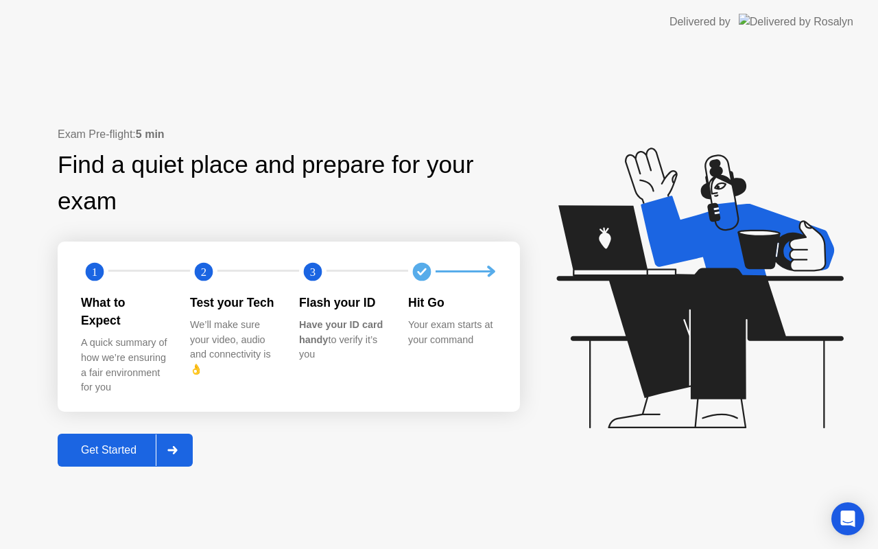
click at [134, 444] on div "Get Started" at bounding box center [109, 450] width 94 height 12
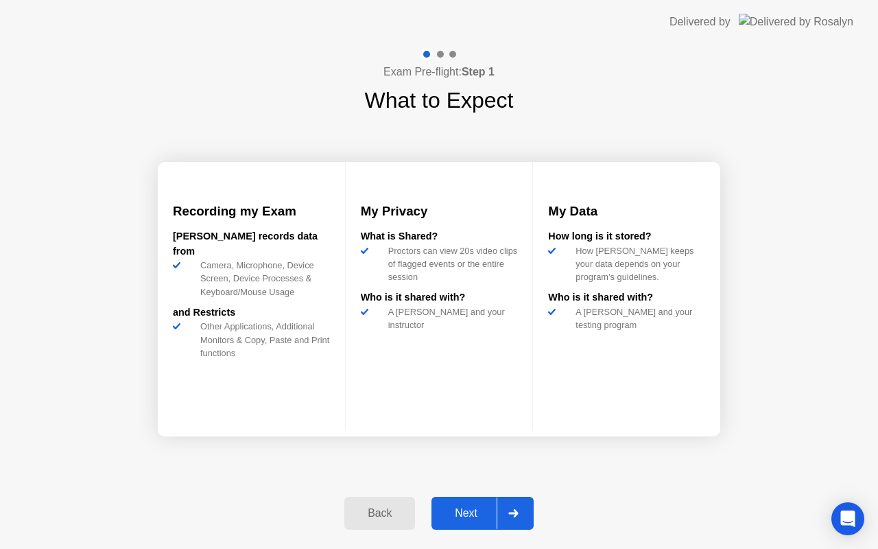
click at [479, 512] on div "Next" at bounding box center [465, 513] width 61 height 12
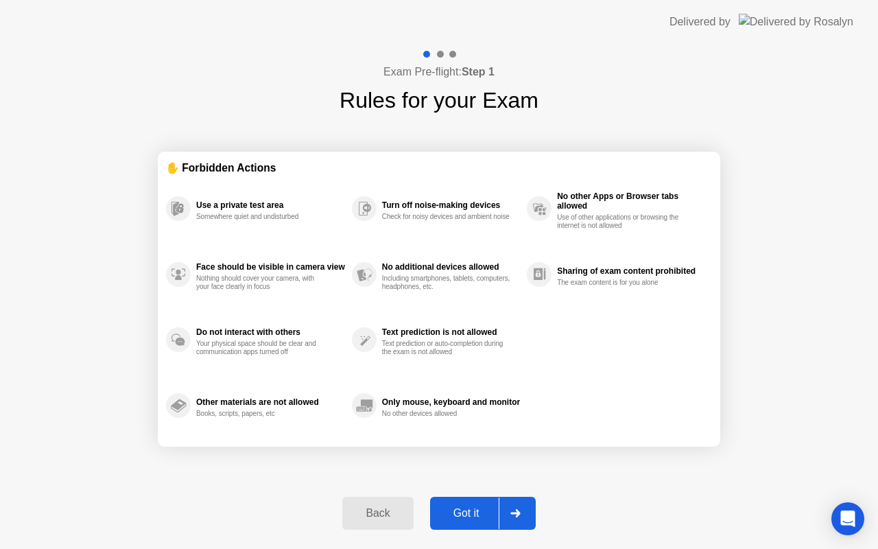
click at [479, 512] on div "Got it" at bounding box center [466, 513] width 64 height 12
select select "**********"
select select "*******"
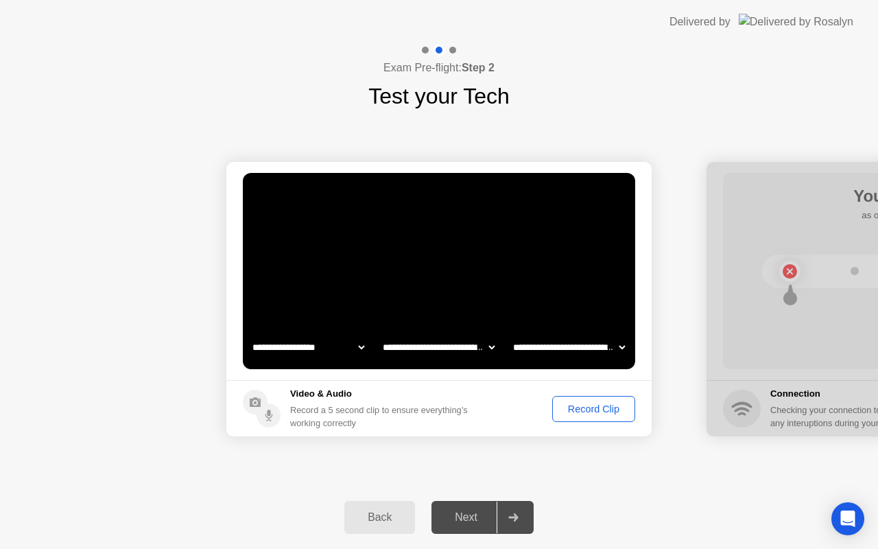
click at [576, 404] on div "Record Clip" at bounding box center [593, 408] width 73 height 11
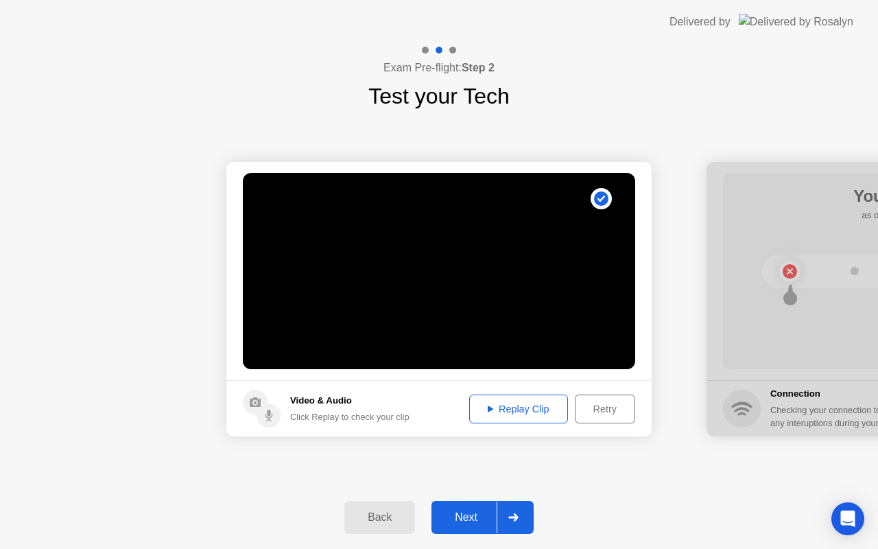
click at [541, 418] on button "Replay Clip" at bounding box center [518, 408] width 99 height 29
click at [466, 517] on div "Next" at bounding box center [465, 517] width 61 height 12
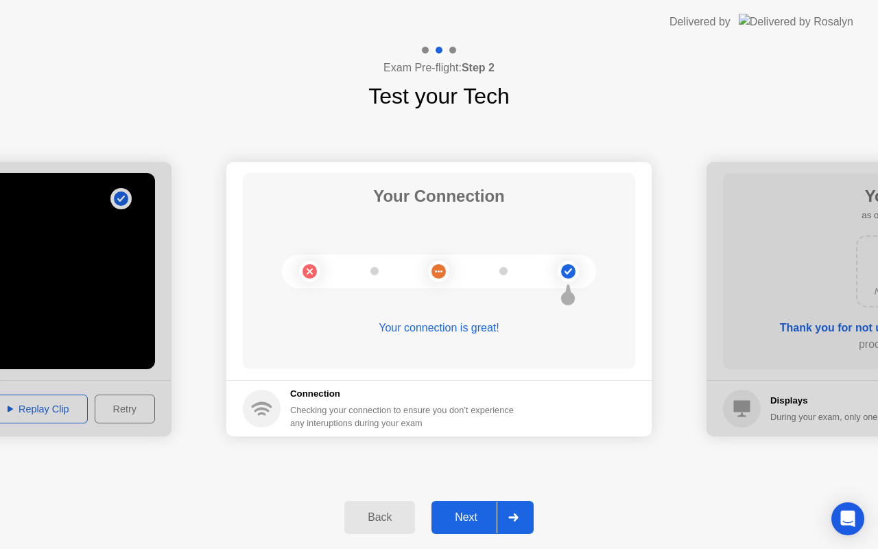
click at [477, 520] on div "Next" at bounding box center [465, 517] width 61 height 12
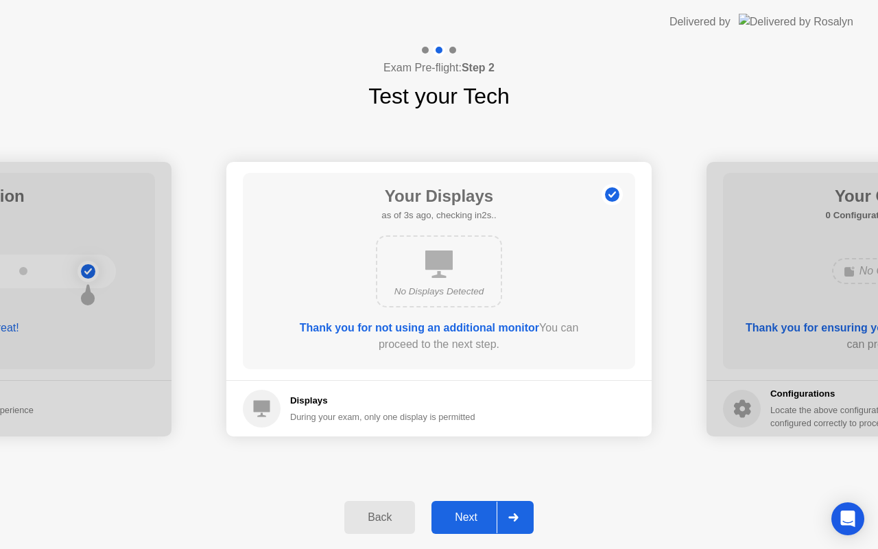
click at [477, 520] on div "Next" at bounding box center [465, 517] width 61 height 12
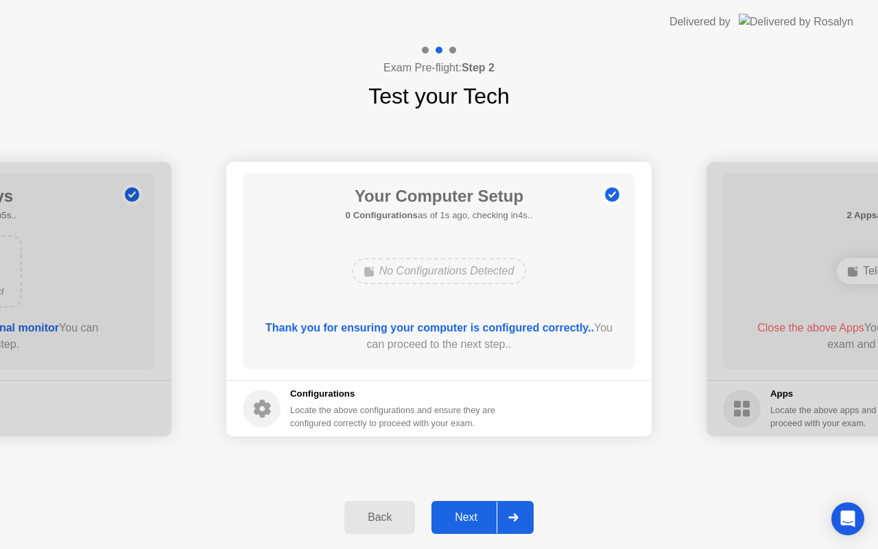
click at [477, 520] on div "Next" at bounding box center [465, 517] width 61 height 12
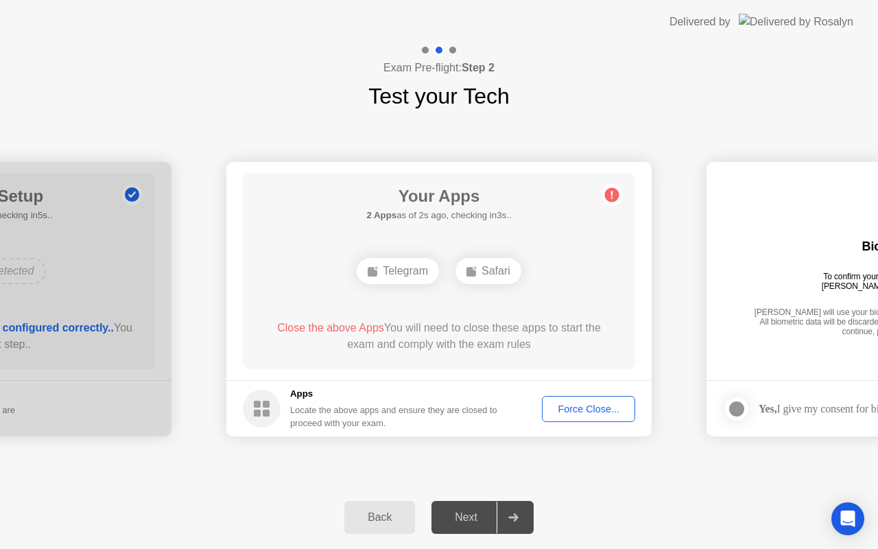
click at [589, 411] on div "Force Close..." at bounding box center [589, 408] width 84 height 11
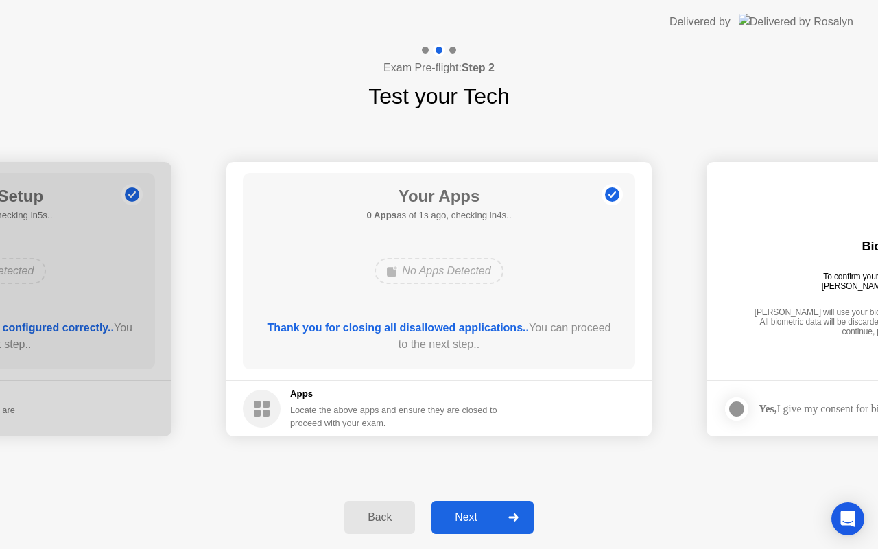
click at [464, 514] on div "Next" at bounding box center [465, 517] width 61 height 12
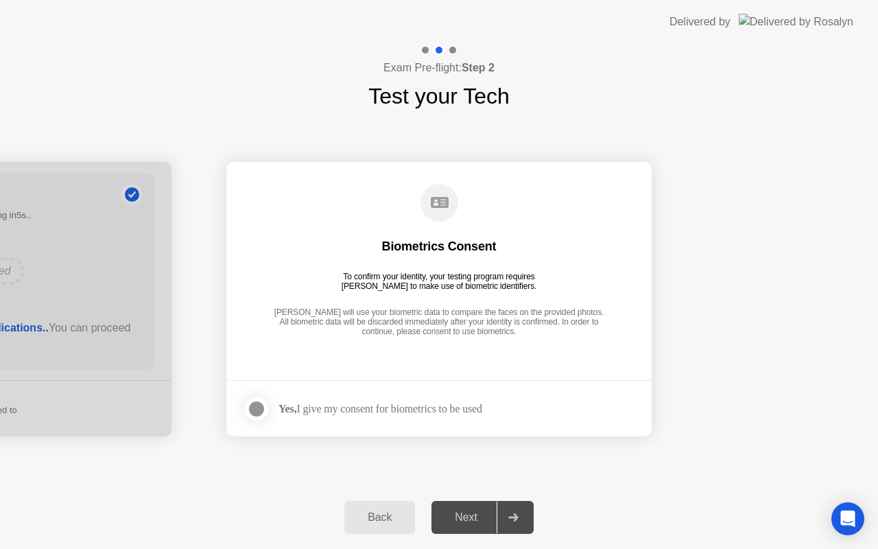
click at [421, 405] on div "Yes, I give my consent for biometrics to be used" at bounding box center [380, 408] width 204 height 13
click at [262, 403] on div at bounding box center [256, 408] width 16 height 16
click at [459, 511] on div "Next" at bounding box center [465, 517] width 61 height 12
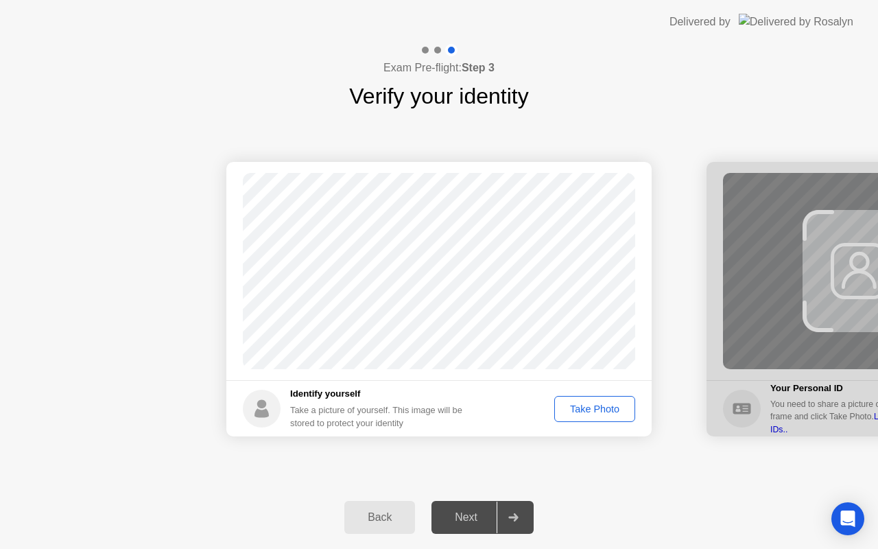
click at [592, 414] on div "Take Photo" at bounding box center [594, 408] width 71 height 11
click at [463, 525] on button "Next" at bounding box center [482, 517] width 102 height 33
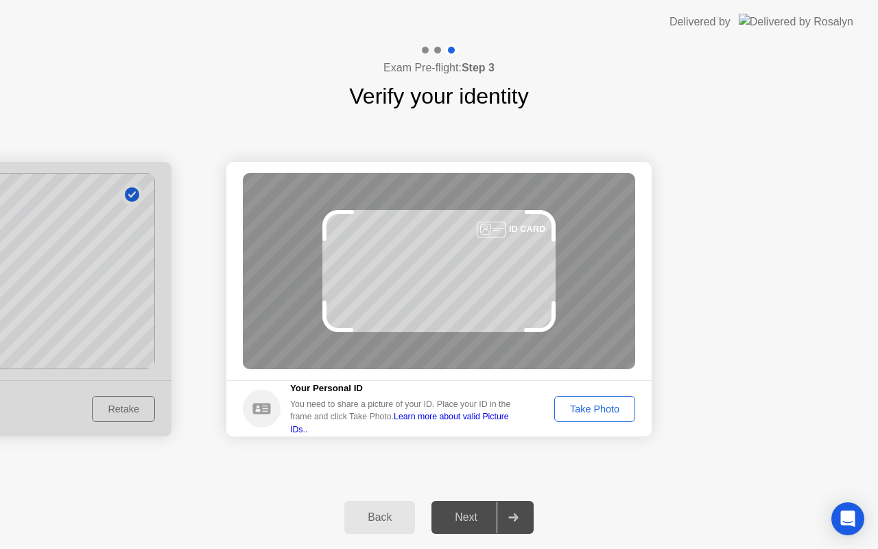
click at [627, 407] on div "Take Photo" at bounding box center [594, 408] width 71 height 11
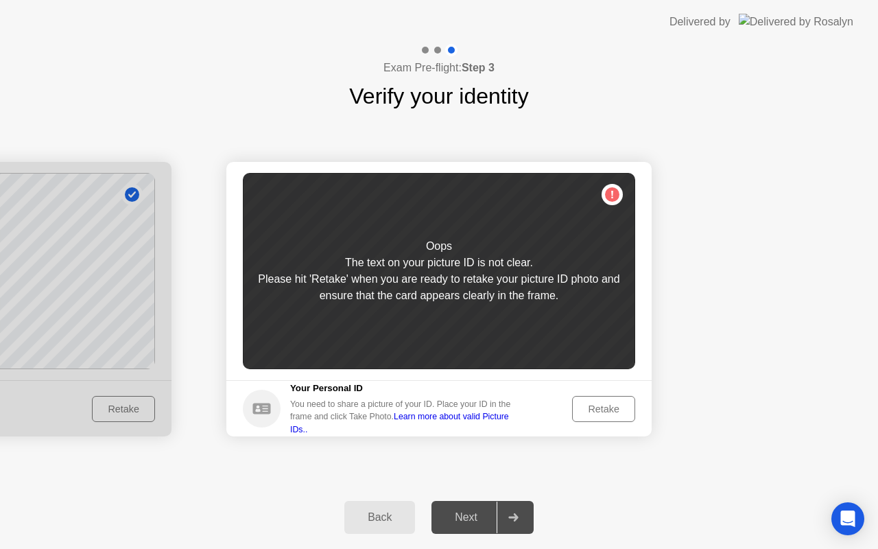
click at [627, 407] on div "Retake" at bounding box center [603, 408] width 53 height 11
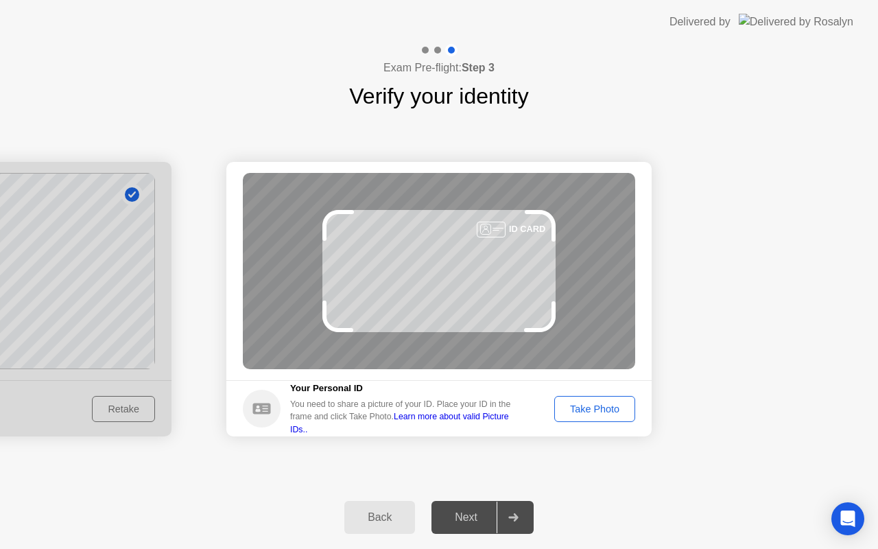
click at [574, 410] on div "Take Photo" at bounding box center [594, 408] width 71 height 11
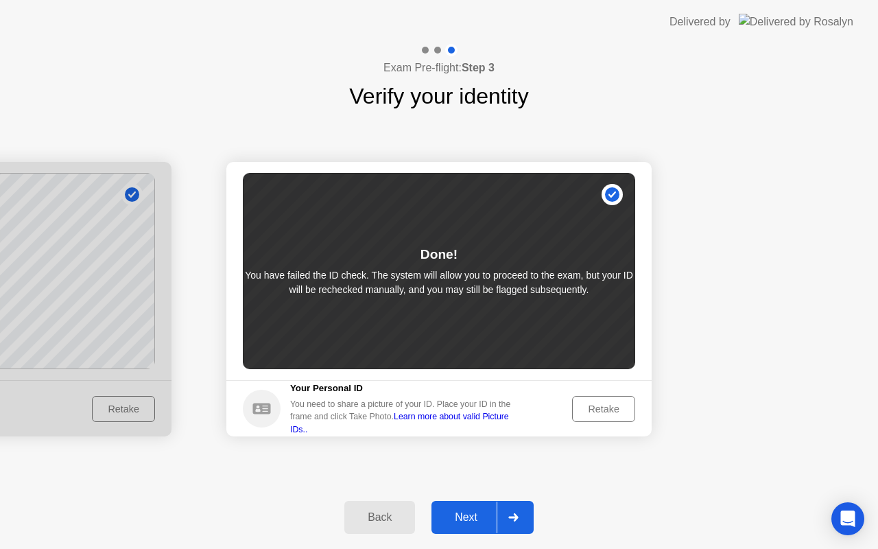
click at [473, 529] on button "Next" at bounding box center [482, 517] width 102 height 33
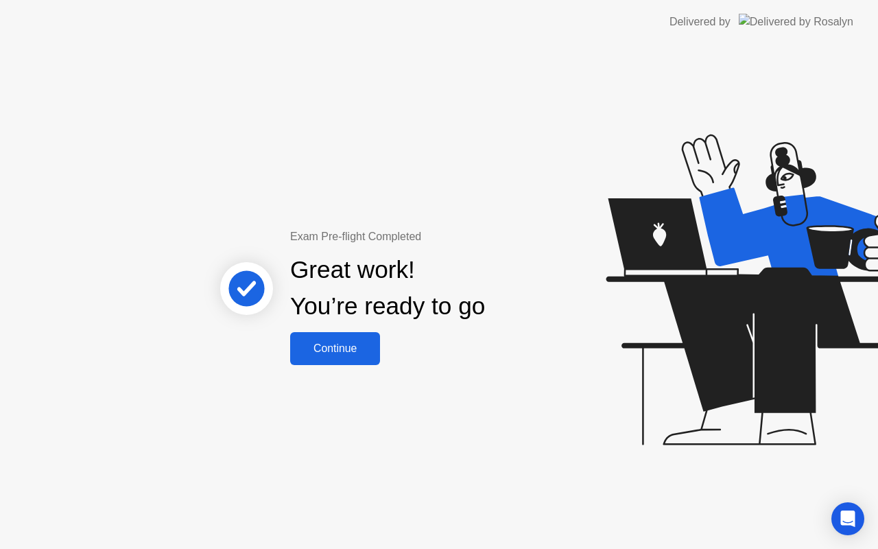
click at [366, 356] on button "Continue" at bounding box center [335, 348] width 90 height 33
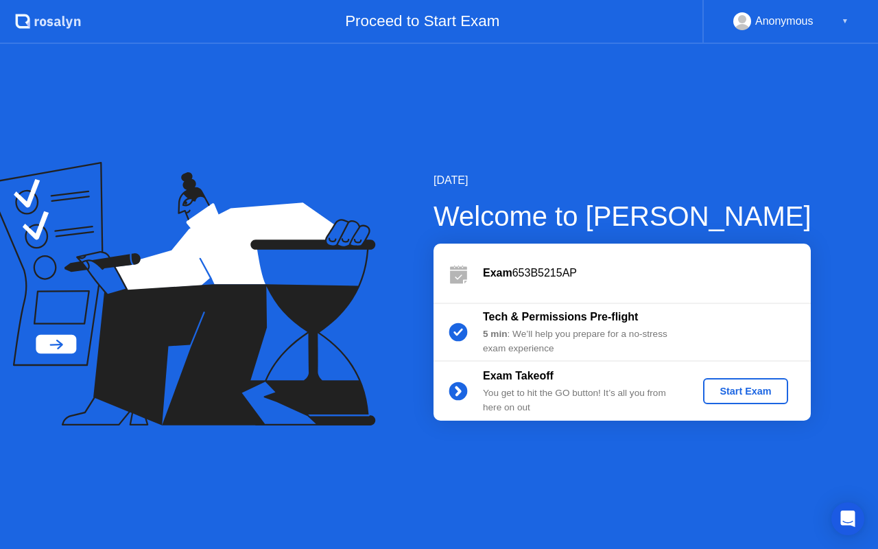
click at [735, 394] on div "Start Exam" at bounding box center [744, 390] width 73 height 11
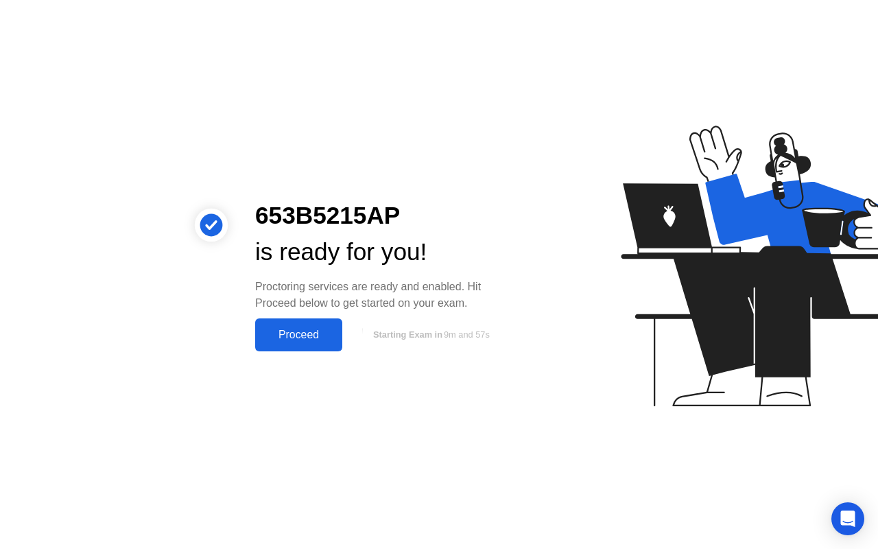
click at [309, 339] on div "Proceed" at bounding box center [298, 334] width 79 height 12
